Goal: Task Accomplishment & Management: Use online tool/utility

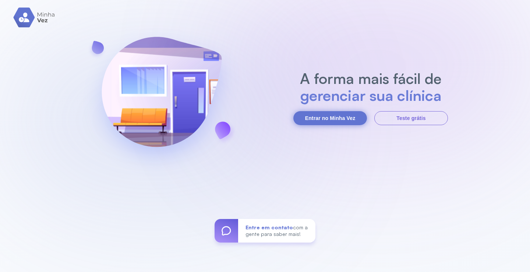
click at [334, 119] on button "Entrar no Minha Vez" at bounding box center [330, 118] width 74 height 14
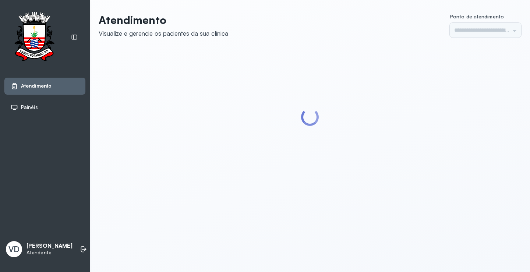
type input "*********"
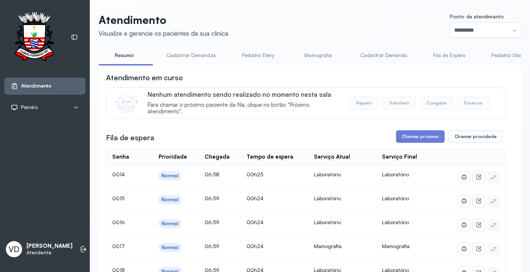
drag, startPoint x: 408, startPoint y: 131, endPoint x: 403, endPoint y: 133, distance: 4.8
click at [403, 134] on button "Chamar próximo" at bounding box center [420, 136] width 49 height 13
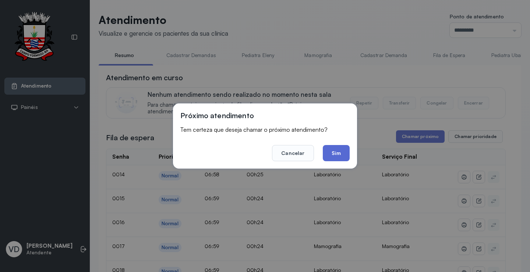
click at [333, 154] on button "Sim" at bounding box center [336, 153] width 27 height 16
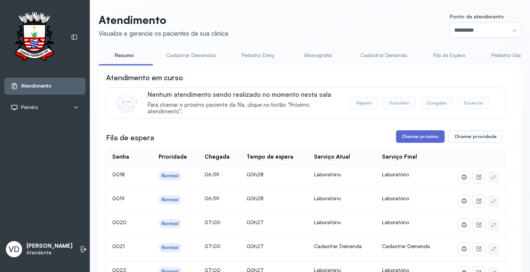
click at [427, 135] on button "Chamar próximo" at bounding box center [420, 136] width 49 height 13
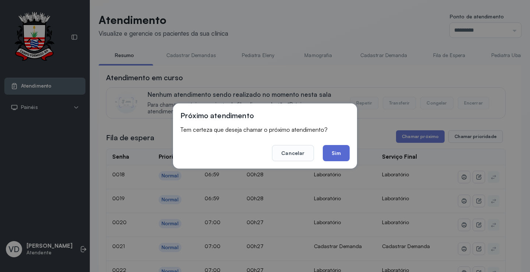
click at [342, 150] on button "Sim" at bounding box center [336, 153] width 27 height 16
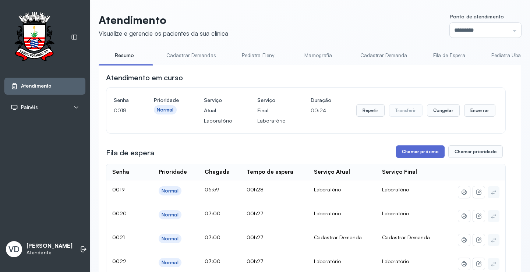
click at [417, 152] on button "Chamar próximo" at bounding box center [420, 151] width 49 height 13
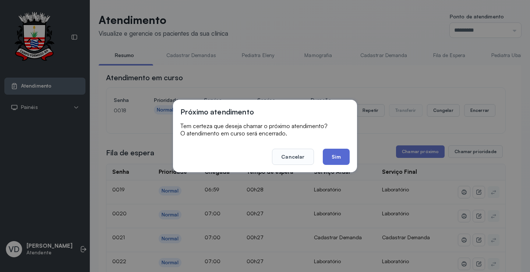
click at [331, 159] on button "Sim" at bounding box center [336, 157] width 27 height 16
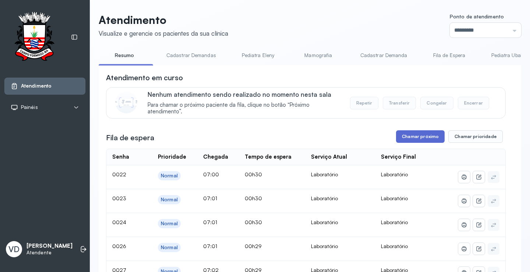
click at [418, 143] on button "Chamar próximo" at bounding box center [420, 136] width 49 height 13
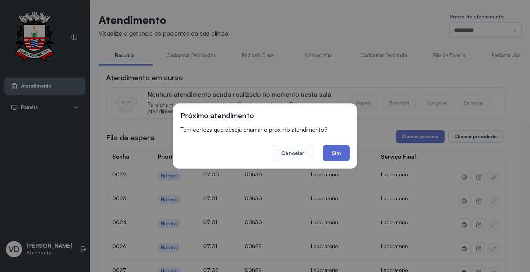
click at [329, 150] on button "Sim" at bounding box center [336, 153] width 27 height 16
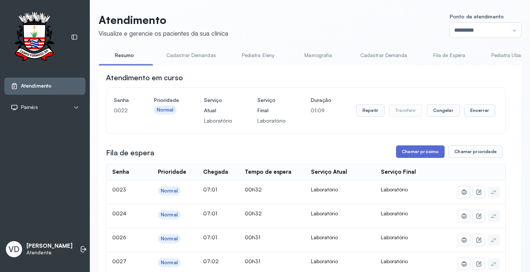
click at [419, 149] on button "Chamar próximo" at bounding box center [420, 151] width 49 height 13
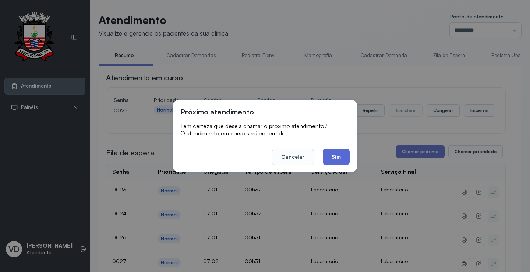
click at [346, 155] on button "Sim" at bounding box center [336, 157] width 27 height 16
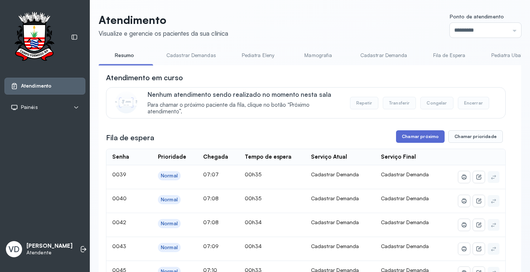
click at [399, 134] on button "Chamar próximo" at bounding box center [420, 136] width 49 height 13
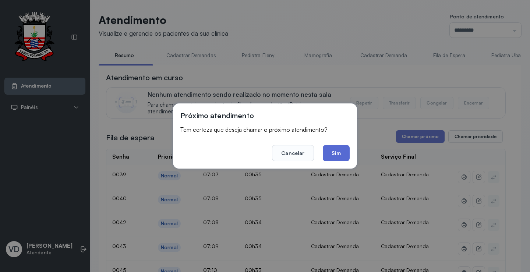
click at [336, 152] on button "Sim" at bounding box center [336, 153] width 27 height 16
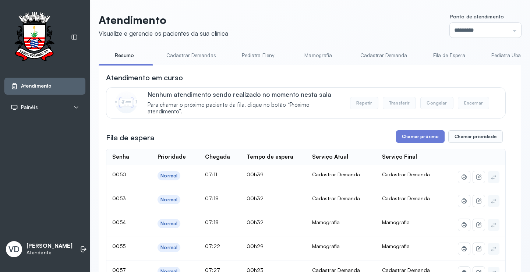
click at [77, 238] on div "VD Valeria De Almeida Jatoba Atendente" at bounding box center [44, 249] width 81 height 22
click at [81, 246] on icon at bounding box center [82, 249] width 3 height 6
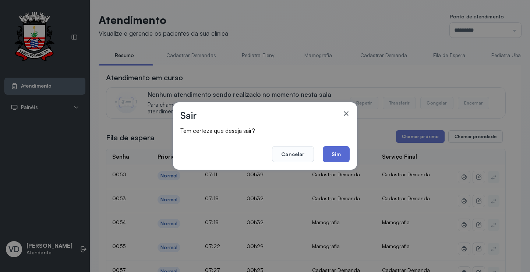
click at [336, 156] on button "Sim" at bounding box center [336, 154] width 27 height 16
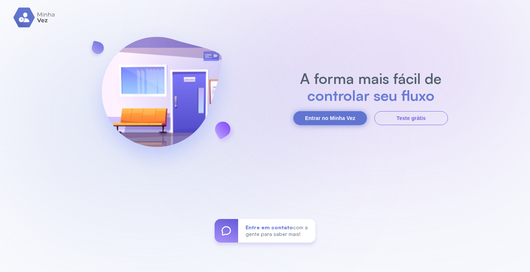
click at [325, 116] on button "Entrar no Minha Vez" at bounding box center [330, 118] width 74 height 14
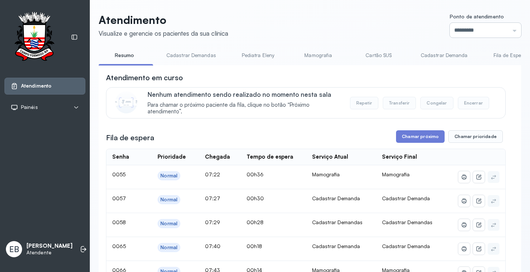
click at [510, 29] on input "*********" at bounding box center [485, 30] width 71 height 15
type input "*********"
click at [426, 135] on button "Chamar próximo" at bounding box center [420, 136] width 49 height 13
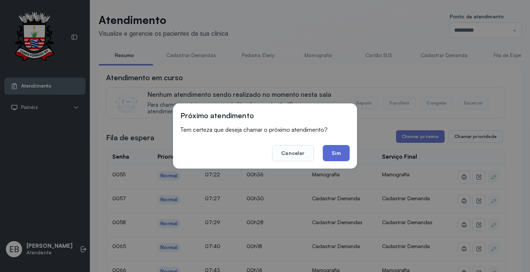
click at [336, 149] on button "Sim" at bounding box center [336, 153] width 27 height 16
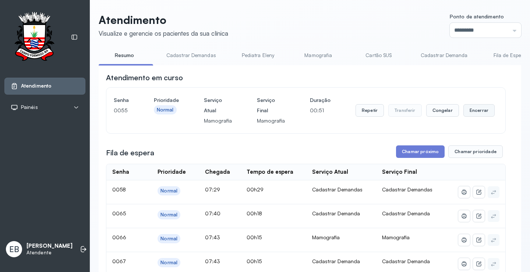
click at [470, 110] on button "Encerrar" at bounding box center [478, 110] width 31 height 13
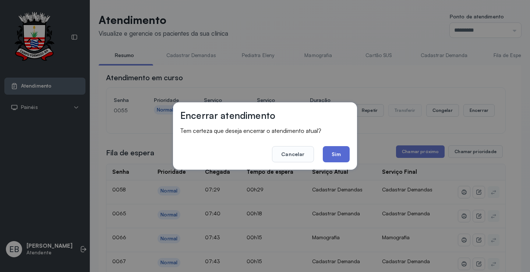
click at [331, 147] on button "Sim" at bounding box center [336, 154] width 27 height 16
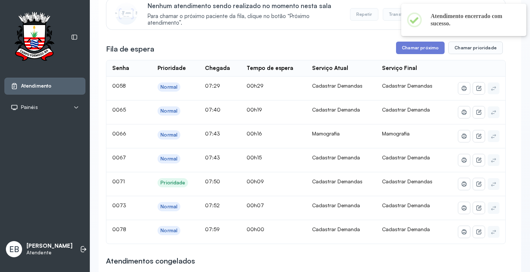
scroll to position [81, 0]
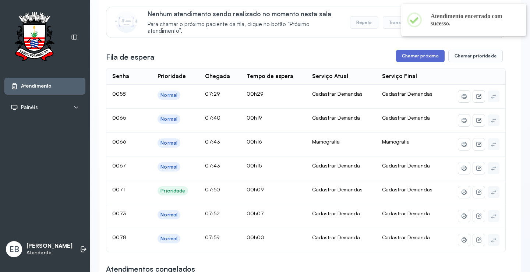
click at [412, 55] on button "Chamar próximo" at bounding box center [420, 56] width 49 height 13
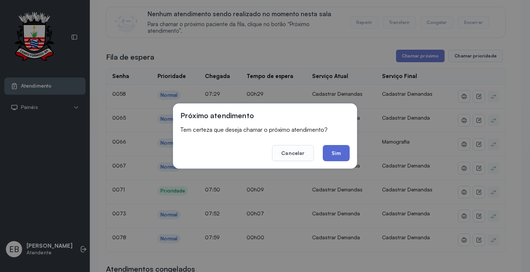
click at [339, 157] on button "Sim" at bounding box center [336, 153] width 27 height 16
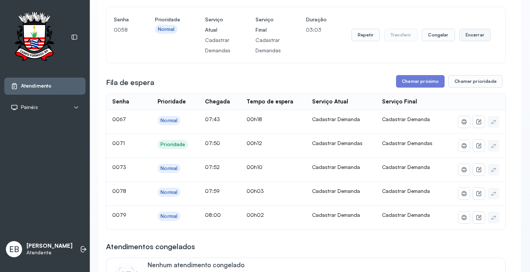
click at [461, 38] on button "Encerrar" at bounding box center [474, 35] width 31 height 13
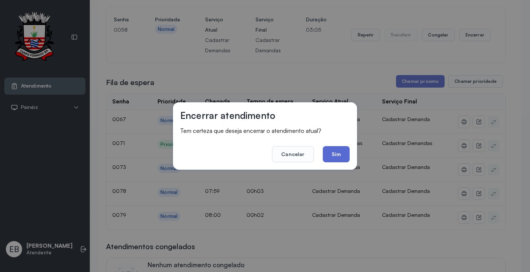
click at [342, 154] on button "Sim" at bounding box center [336, 154] width 27 height 16
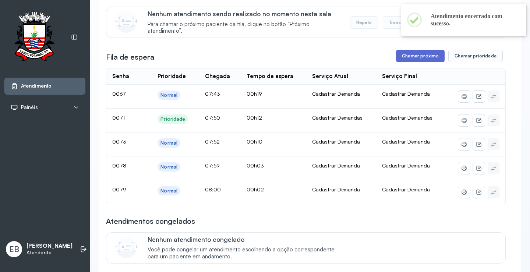
click at [433, 60] on button "Chamar próximo" at bounding box center [420, 56] width 49 height 13
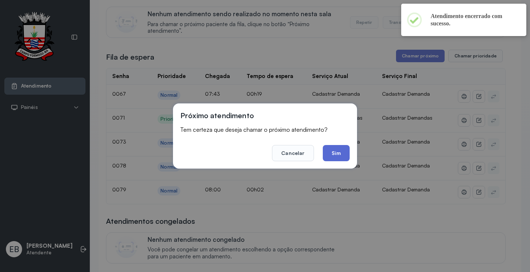
click at [341, 154] on button "Sim" at bounding box center [336, 153] width 27 height 16
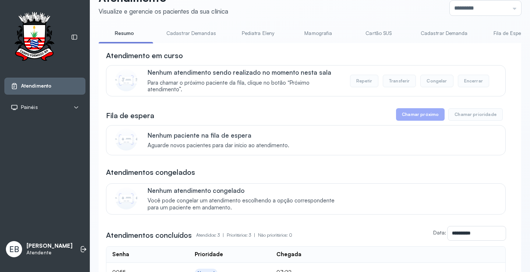
scroll to position [0, 0]
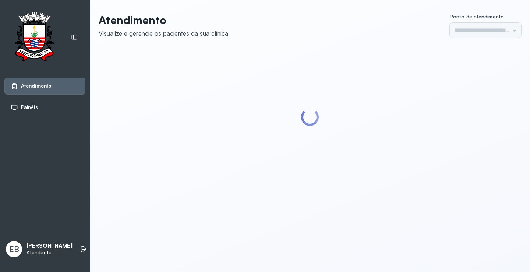
type input "*********"
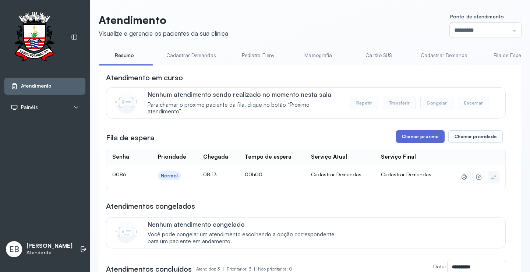
click at [410, 136] on button "Chamar próximo" at bounding box center [420, 136] width 49 height 13
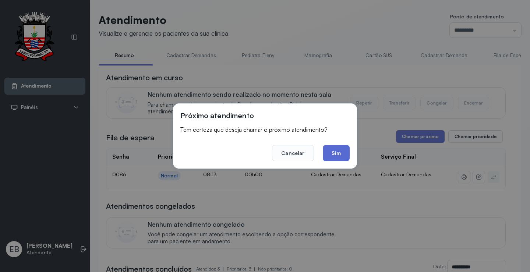
click at [333, 151] on button "Sim" at bounding box center [336, 153] width 27 height 16
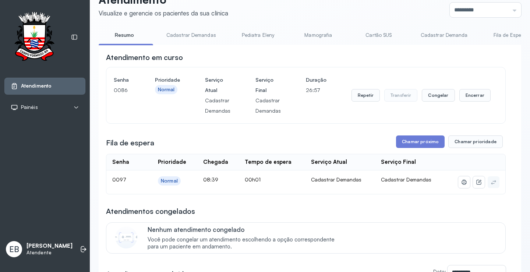
scroll to position [37, 0]
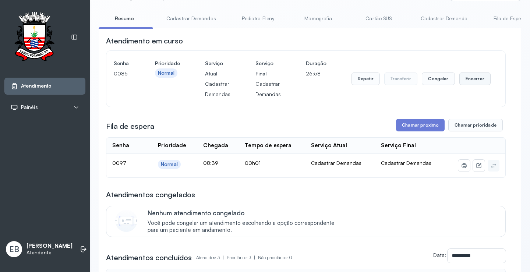
click at [468, 83] on button "Encerrar" at bounding box center [474, 79] width 31 height 13
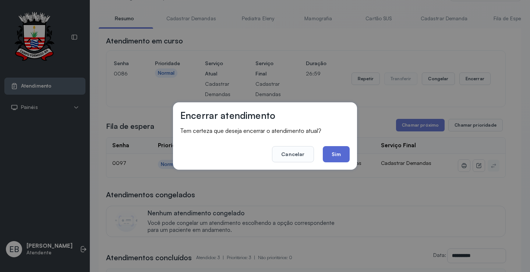
click at [338, 152] on button "Sim" at bounding box center [336, 154] width 27 height 16
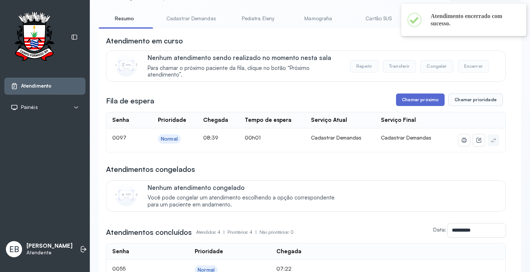
click at [401, 102] on button "Chamar próximo" at bounding box center [420, 100] width 49 height 13
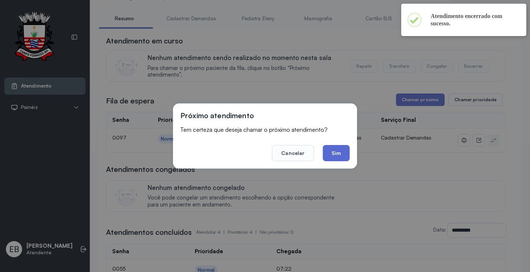
click at [339, 149] on button "Sim" at bounding box center [336, 153] width 27 height 16
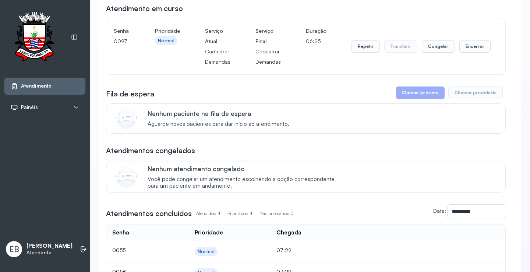
scroll to position [0, 0]
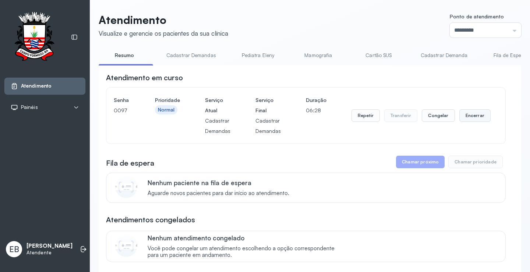
click at [465, 118] on button "Encerrar" at bounding box center [474, 115] width 31 height 13
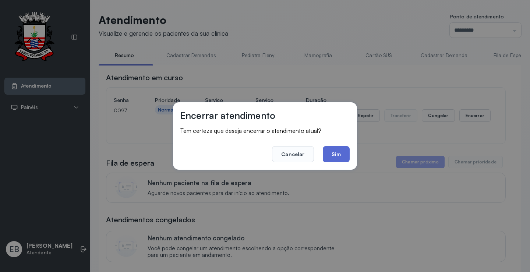
click at [343, 155] on button "Sim" at bounding box center [336, 154] width 27 height 16
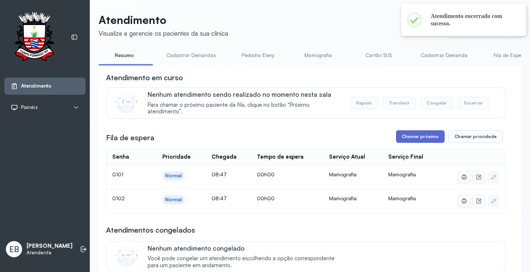
click at [412, 142] on button "Chamar próximo" at bounding box center [420, 136] width 49 height 13
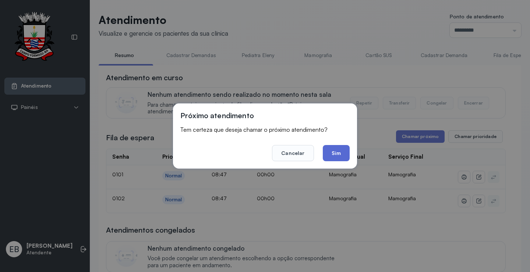
click at [343, 157] on button "Sim" at bounding box center [336, 153] width 27 height 16
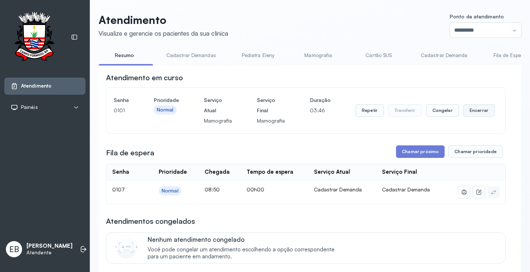
click at [482, 112] on button "Encerrar" at bounding box center [478, 110] width 31 height 13
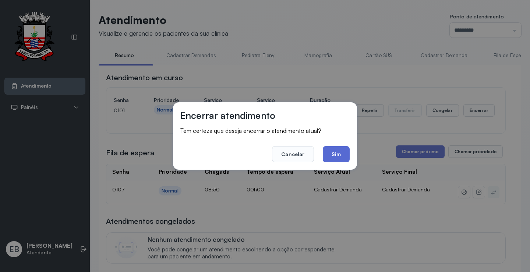
click at [332, 149] on button "Sim" at bounding box center [336, 154] width 27 height 16
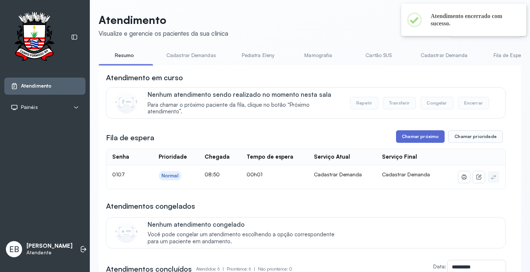
click at [413, 140] on button "Chamar próximo" at bounding box center [420, 136] width 49 height 13
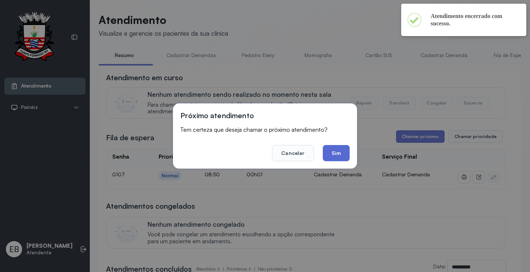
click at [335, 150] on button "Sim" at bounding box center [336, 153] width 27 height 16
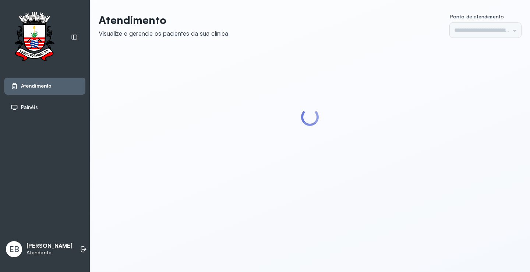
type input "*********"
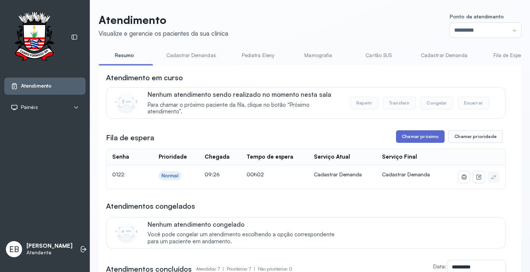
click at [406, 133] on button "Chamar próximo" at bounding box center [420, 136] width 49 height 13
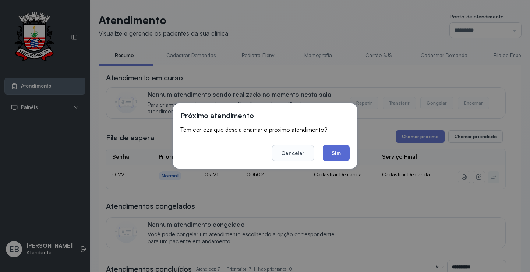
click at [330, 153] on button "Sim" at bounding box center [336, 153] width 27 height 16
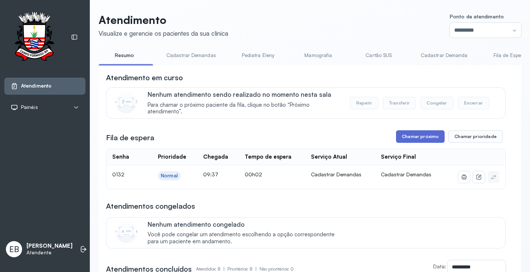
click at [416, 139] on button "Chamar próximo" at bounding box center [420, 136] width 49 height 13
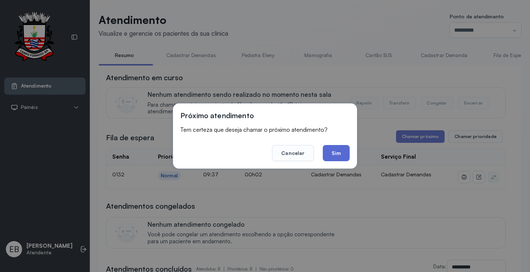
click at [340, 147] on button "Sim" at bounding box center [336, 153] width 27 height 16
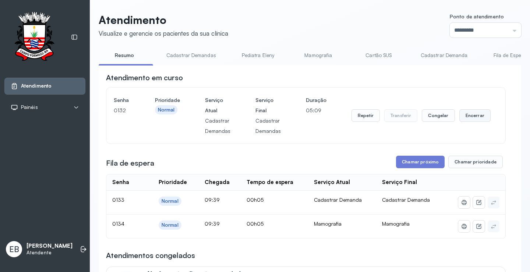
click at [469, 119] on button "Encerrar" at bounding box center [474, 115] width 31 height 13
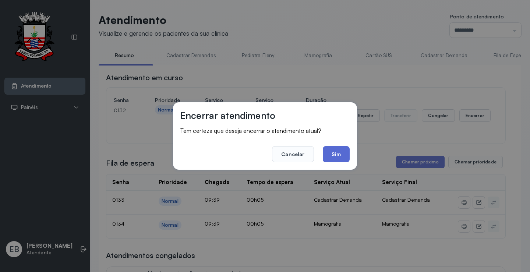
click at [339, 154] on button "Sim" at bounding box center [336, 154] width 27 height 16
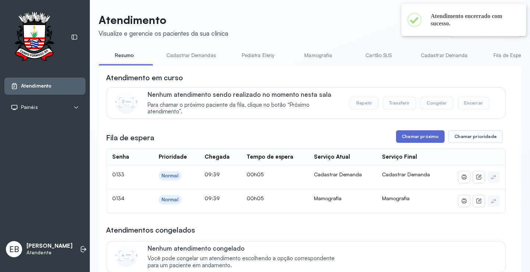
click at [409, 139] on button "Chamar próximo" at bounding box center [420, 136] width 49 height 13
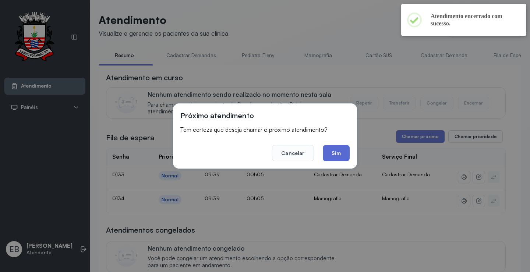
click at [348, 152] on button "Sim" at bounding box center [336, 153] width 27 height 16
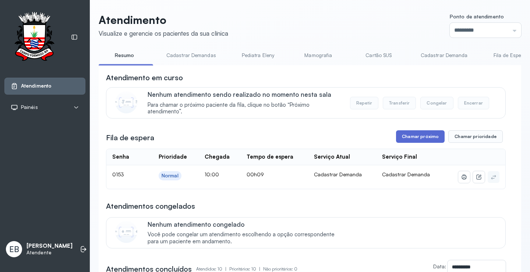
click at [408, 134] on button "Chamar próximo" at bounding box center [420, 136] width 49 height 13
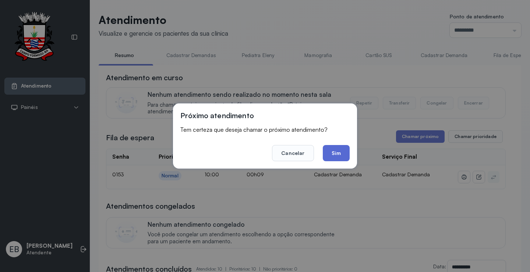
click at [342, 154] on button "Sim" at bounding box center [336, 153] width 27 height 16
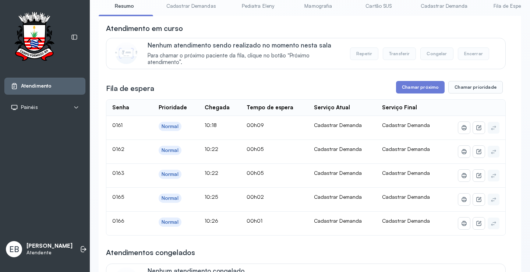
scroll to position [37, 0]
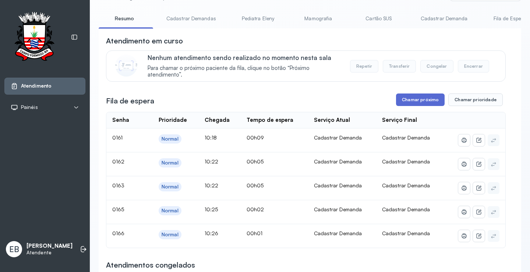
click at [412, 98] on button "Chamar próximo" at bounding box center [420, 100] width 49 height 13
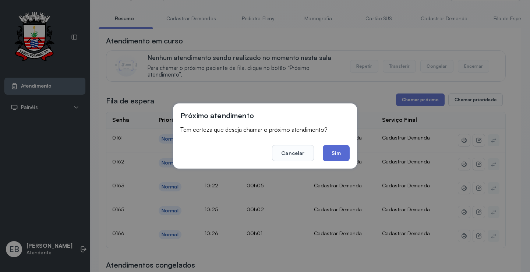
click at [339, 152] on button "Sim" at bounding box center [336, 153] width 27 height 16
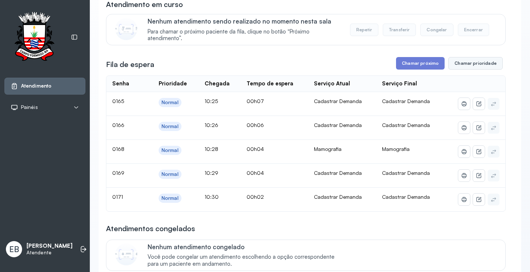
scroll to position [74, 0]
click at [426, 61] on button "Chamar próximo" at bounding box center [420, 63] width 49 height 13
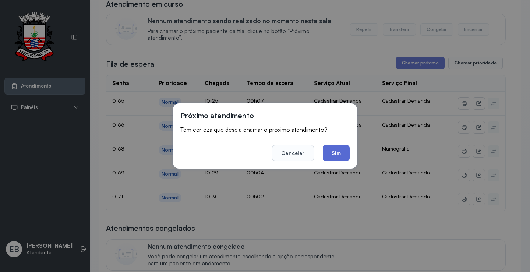
click at [342, 154] on button "Sim" at bounding box center [336, 153] width 27 height 16
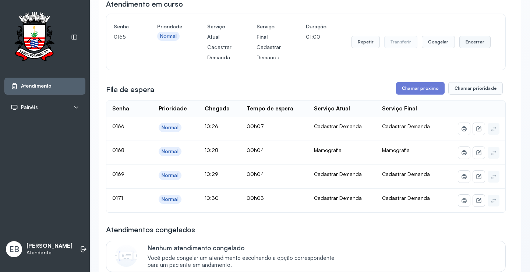
click at [476, 43] on button "Encerrar" at bounding box center [474, 42] width 31 height 13
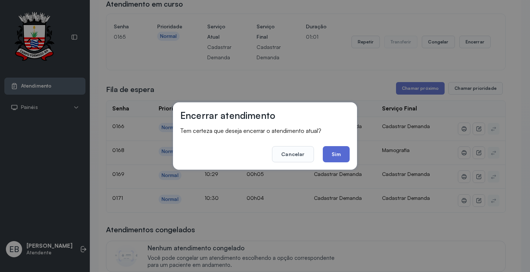
click at [336, 161] on button "Sim" at bounding box center [336, 154] width 27 height 16
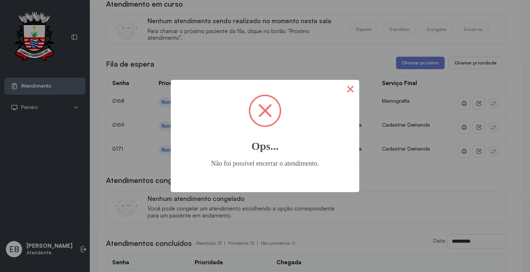
click at [345, 84] on button "×" at bounding box center [351, 89] width 18 height 18
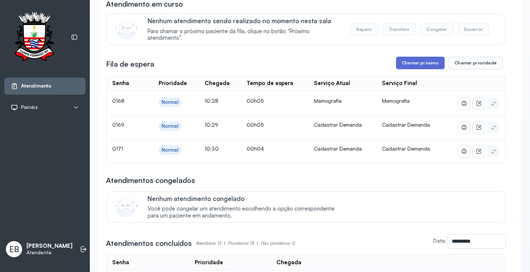
click at [403, 65] on button "Chamar próximo" at bounding box center [420, 63] width 49 height 13
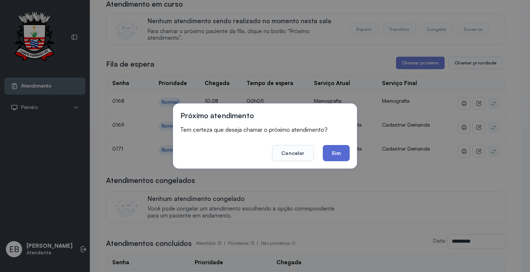
click at [337, 154] on button "Sim" at bounding box center [336, 153] width 27 height 16
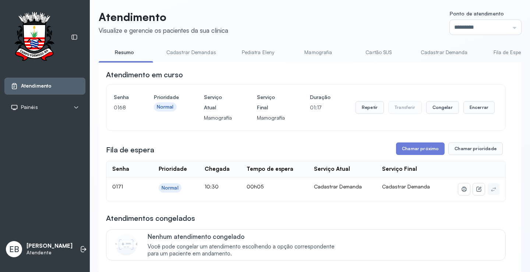
scroll to position [0, 0]
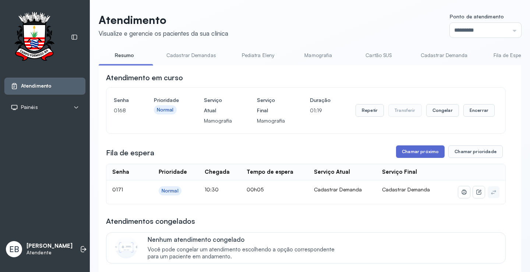
click at [414, 155] on button "Chamar próximo" at bounding box center [420, 151] width 49 height 13
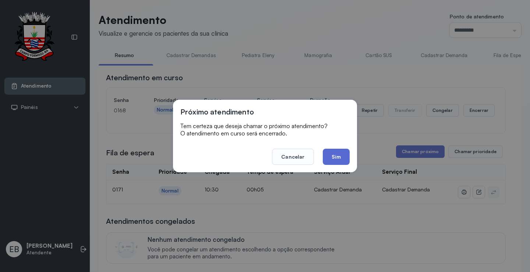
click at [341, 159] on button "Sim" at bounding box center [336, 157] width 27 height 16
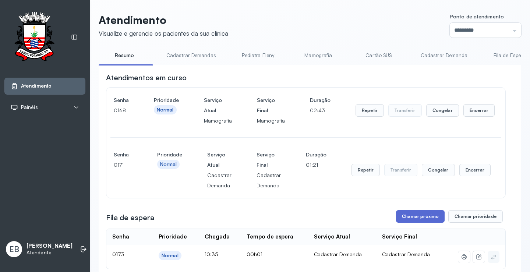
click at [415, 215] on button "Chamar próximo" at bounding box center [420, 216] width 49 height 13
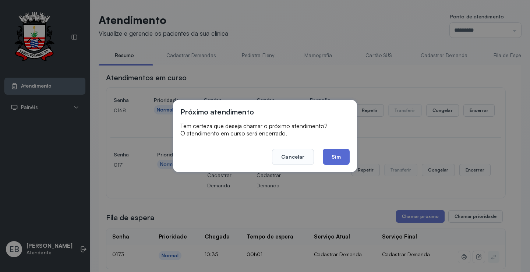
click at [332, 153] on button "Sim" at bounding box center [336, 157] width 27 height 16
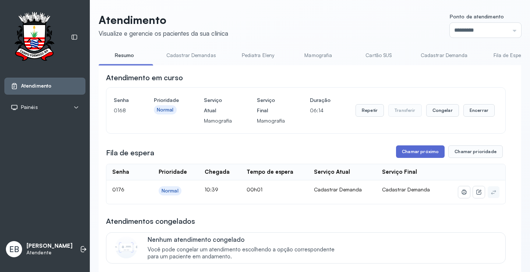
click at [422, 152] on button "Chamar próximo" at bounding box center [420, 151] width 49 height 13
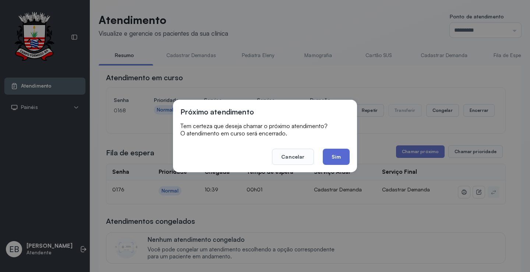
click at [346, 159] on button "Sim" at bounding box center [336, 157] width 27 height 16
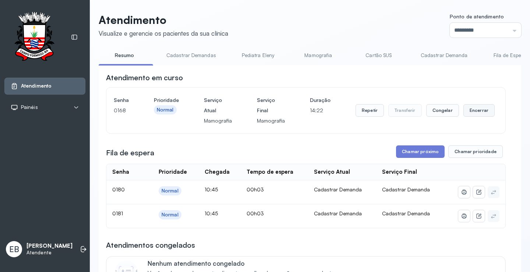
click at [472, 112] on button "Encerrar" at bounding box center [478, 110] width 31 height 13
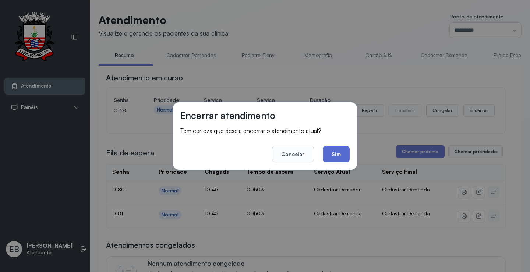
click at [340, 153] on button "Sim" at bounding box center [336, 154] width 27 height 16
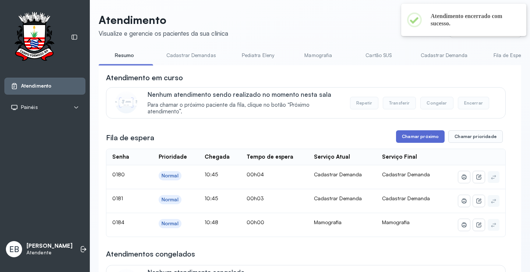
click at [420, 141] on button "Chamar próximo" at bounding box center [420, 136] width 49 height 13
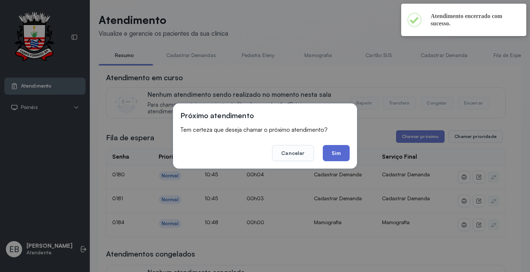
click at [345, 155] on button "Sim" at bounding box center [336, 153] width 27 height 16
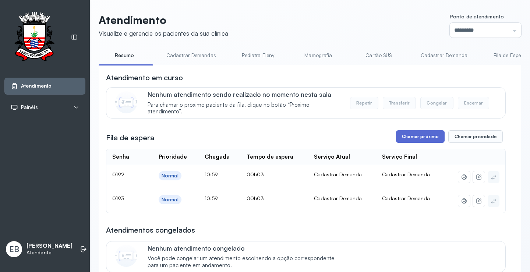
click at [426, 138] on button "Chamar próximo" at bounding box center [420, 136] width 49 height 13
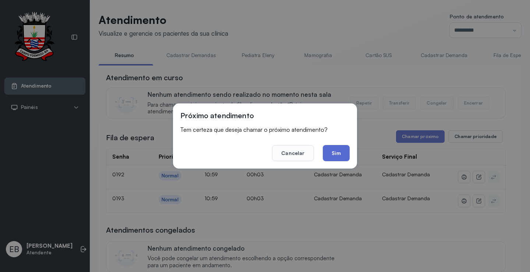
click at [335, 151] on button "Sim" at bounding box center [336, 153] width 27 height 16
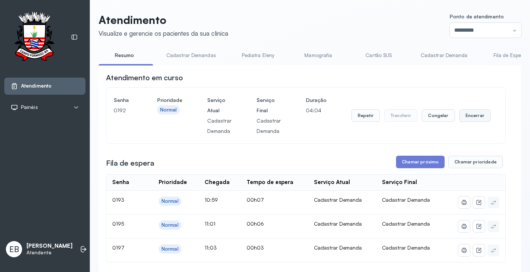
click at [468, 114] on button "Encerrar" at bounding box center [474, 115] width 31 height 13
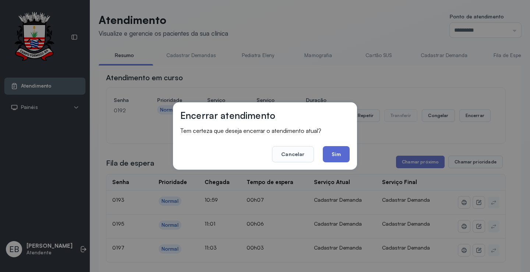
click at [340, 154] on button "Sim" at bounding box center [336, 154] width 27 height 16
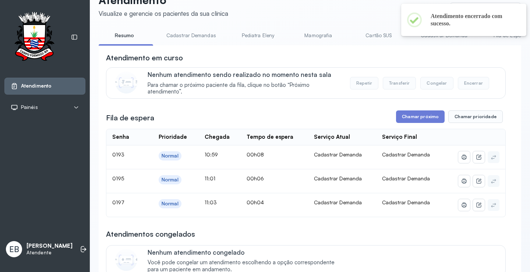
scroll to position [37, 0]
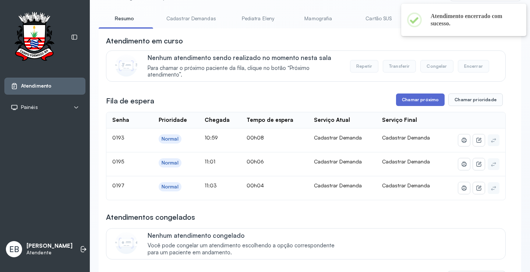
click at [419, 102] on button "Chamar próximo" at bounding box center [420, 100] width 49 height 13
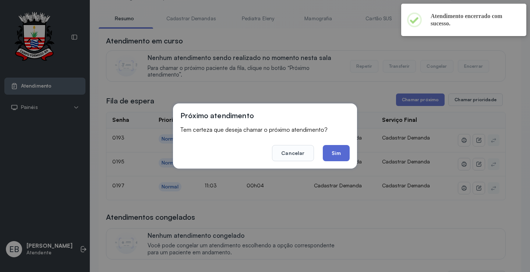
click at [336, 152] on button "Sim" at bounding box center [336, 153] width 27 height 16
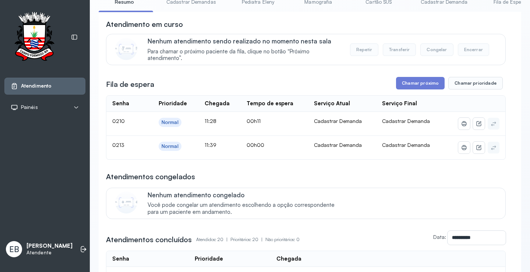
scroll to position [0, 0]
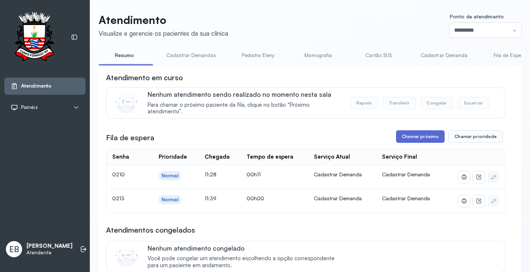
click at [408, 137] on button "Chamar próximo" at bounding box center [420, 136] width 49 height 13
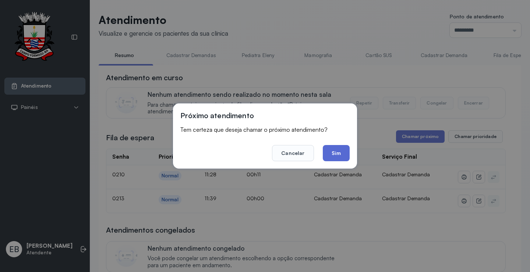
click at [342, 155] on button "Sim" at bounding box center [336, 153] width 27 height 16
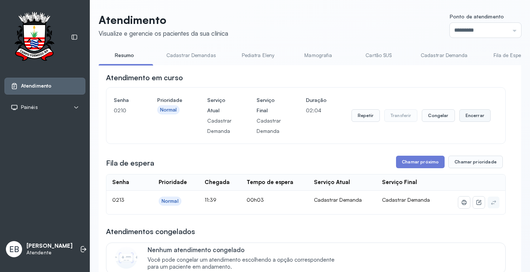
click at [475, 117] on button "Encerrar" at bounding box center [474, 115] width 31 height 13
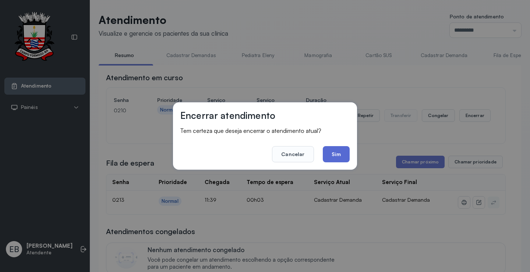
click at [344, 155] on button "Sim" at bounding box center [336, 154] width 27 height 16
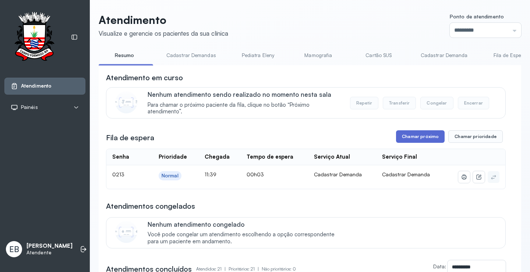
click at [419, 141] on button "Chamar próximo" at bounding box center [420, 136] width 49 height 13
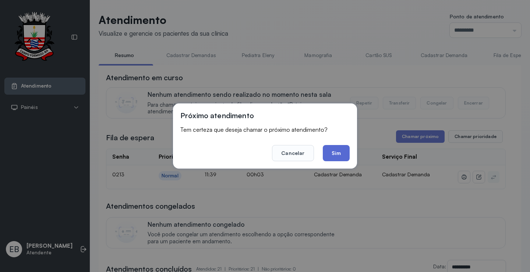
click at [335, 157] on button "Sim" at bounding box center [336, 153] width 27 height 16
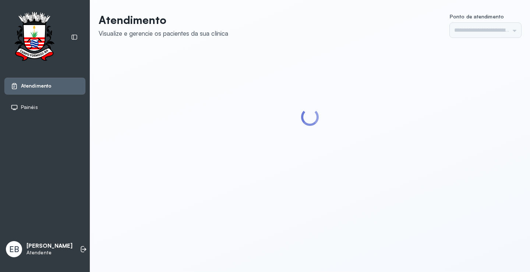
type input "*********"
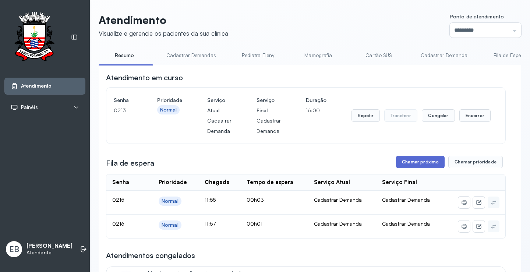
click at [421, 158] on button "Chamar próximo" at bounding box center [420, 162] width 49 height 13
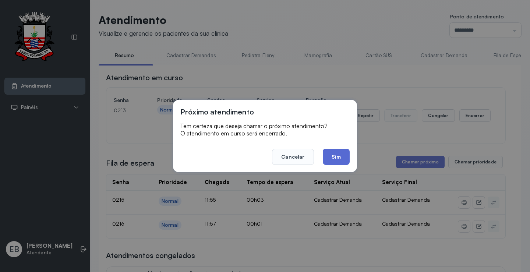
click at [343, 156] on button "Sim" at bounding box center [336, 157] width 27 height 16
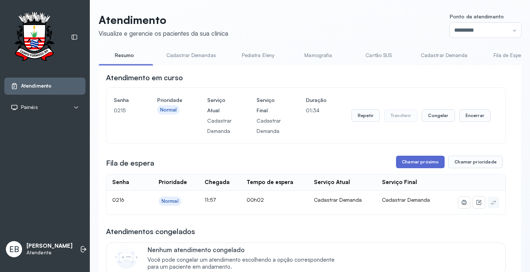
click at [409, 165] on button "Chamar próximo" at bounding box center [420, 162] width 49 height 13
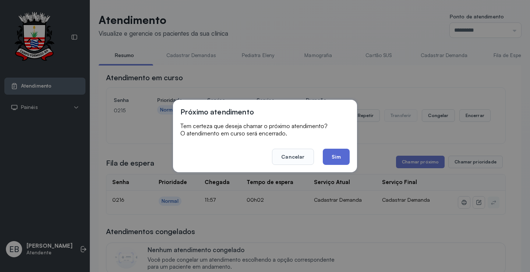
click at [333, 155] on button "Sim" at bounding box center [336, 157] width 27 height 16
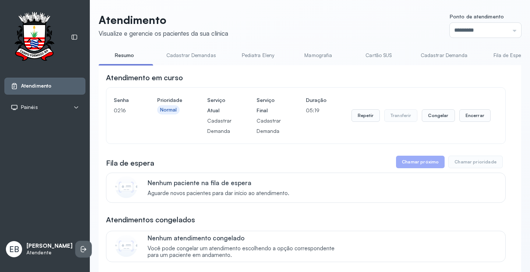
click at [77, 251] on li at bounding box center [83, 249] width 16 height 16
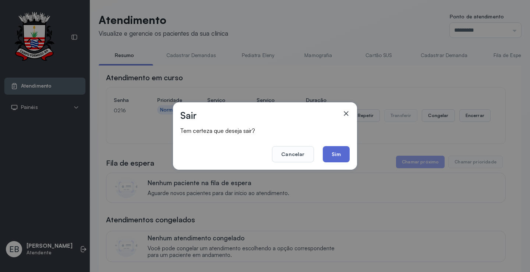
click at [340, 152] on button "Sim" at bounding box center [336, 154] width 27 height 16
